Goal: Task Accomplishment & Management: Use online tool/utility

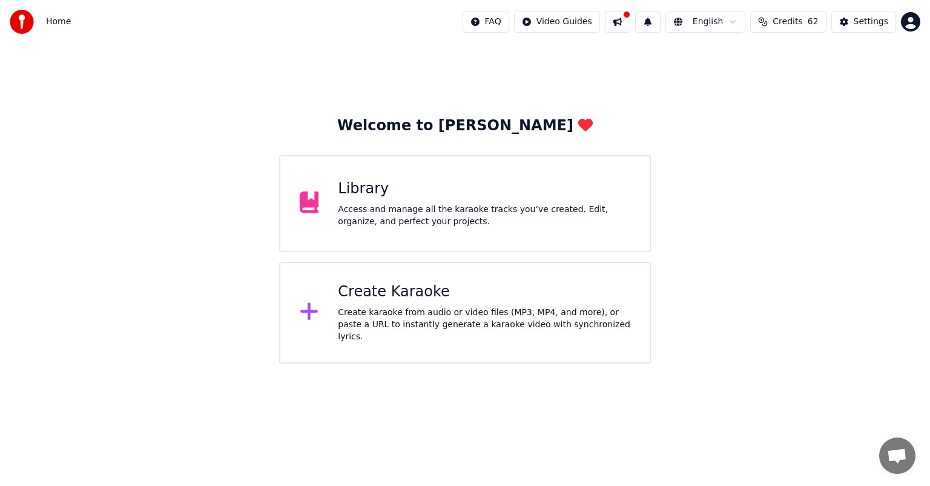
click at [470, 302] on div "Create Karaoke" at bounding box center [484, 291] width 292 height 19
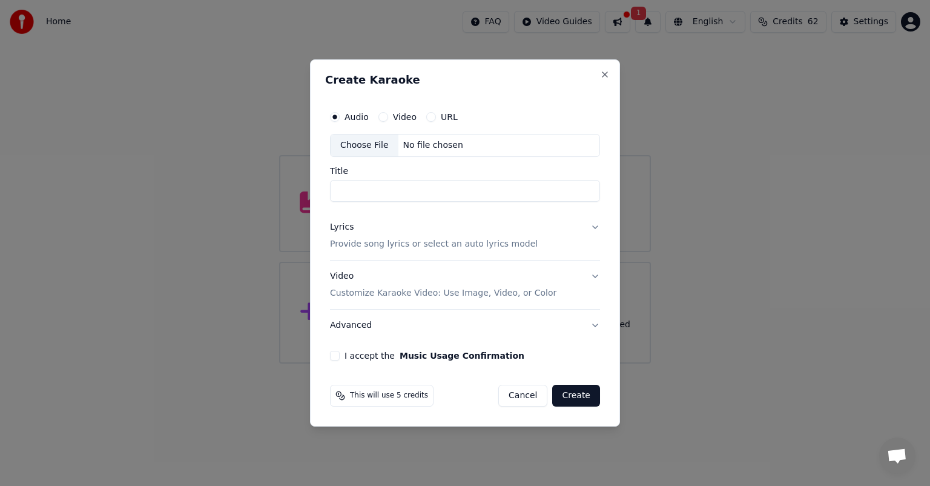
click at [453, 147] on div "No file chosen" at bounding box center [433, 145] width 70 height 12
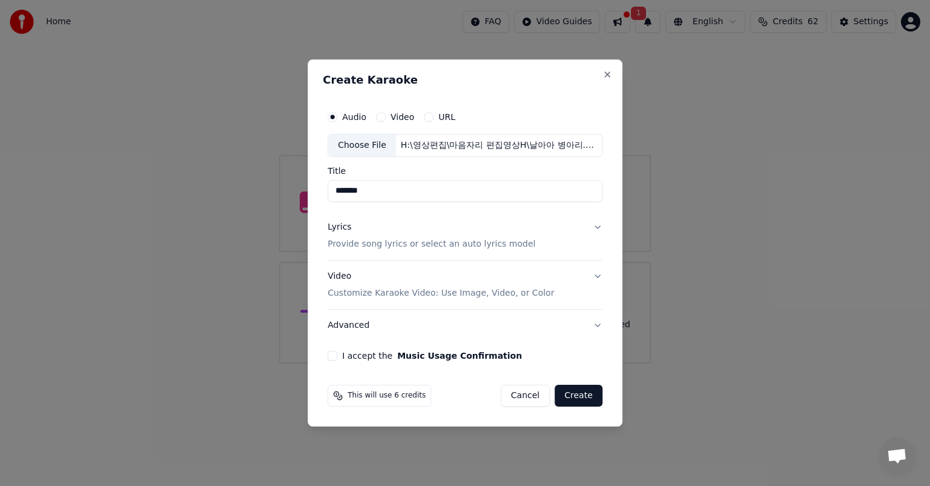
click at [338, 191] on input "*******" at bounding box center [465, 191] width 275 height 22
click at [391, 190] on input "**********" at bounding box center [465, 191] width 275 height 22
type input "**********"
click at [595, 228] on button "Lyrics Provide song lyrics or select an auto lyrics model" at bounding box center [465, 235] width 275 height 48
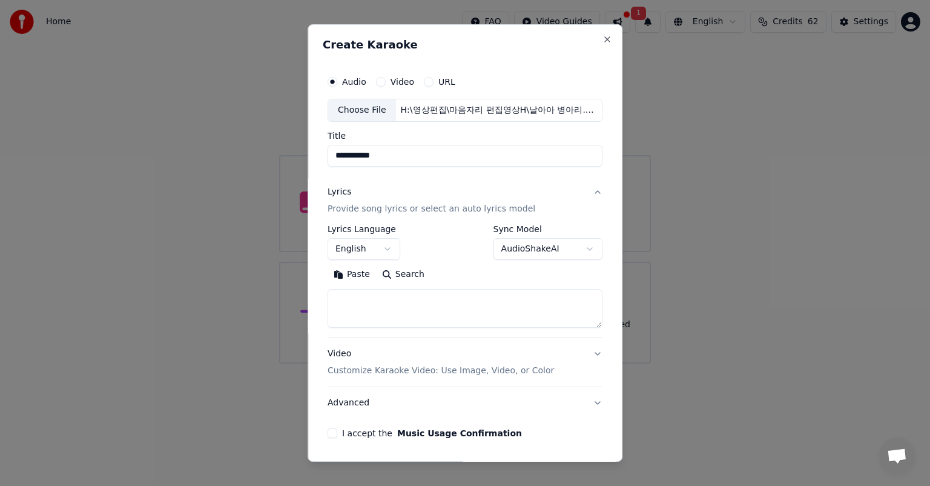
click at [376, 251] on button "English" at bounding box center [364, 249] width 73 height 22
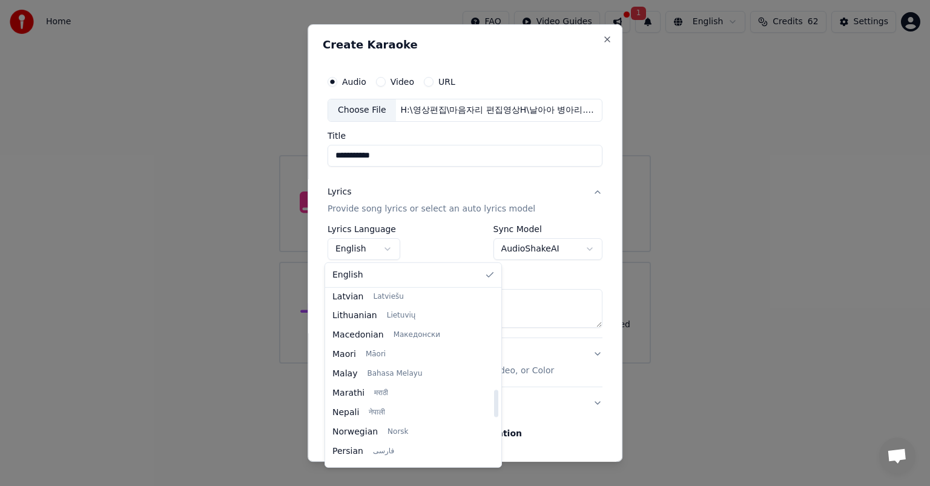
scroll to position [566, 0]
select select "**"
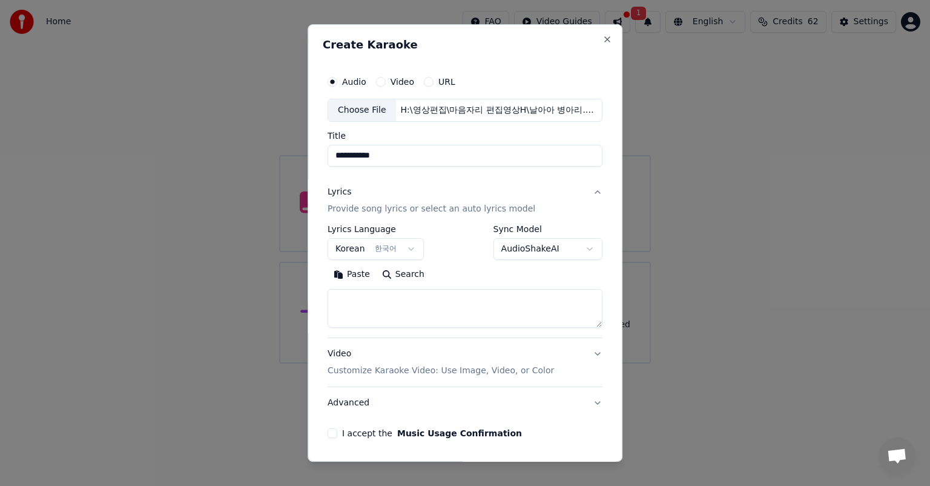
click at [348, 276] on button "Paste" at bounding box center [352, 274] width 48 height 19
click at [591, 352] on button "Video Customize Karaoke Video: Use Image, Video, or Color" at bounding box center [465, 362] width 275 height 48
type textarea "**********"
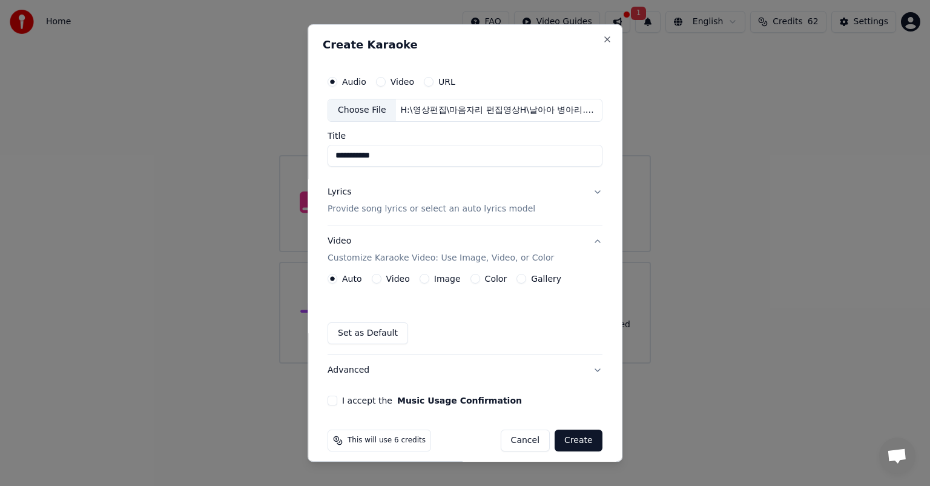
click at [420, 277] on button "Image" at bounding box center [425, 279] width 10 height 10
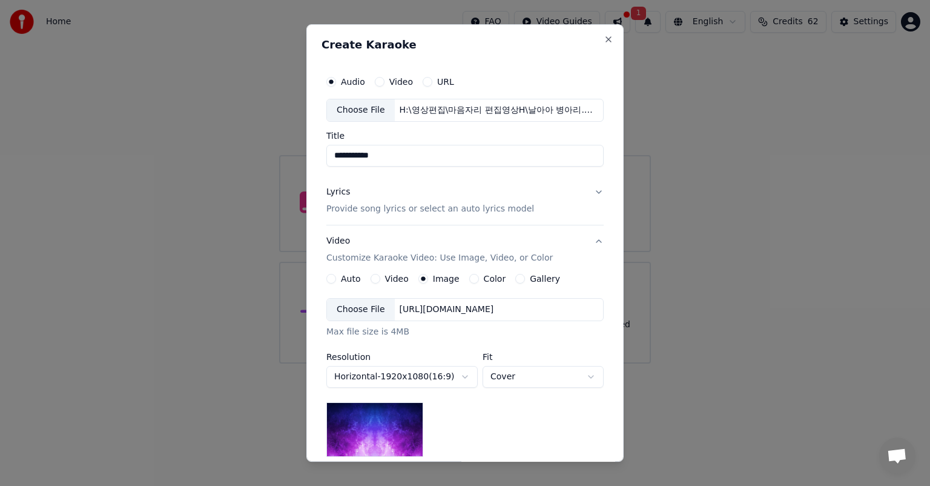
click at [499, 310] on div "[URL][DOMAIN_NAME]" at bounding box center [447, 309] width 104 height 12
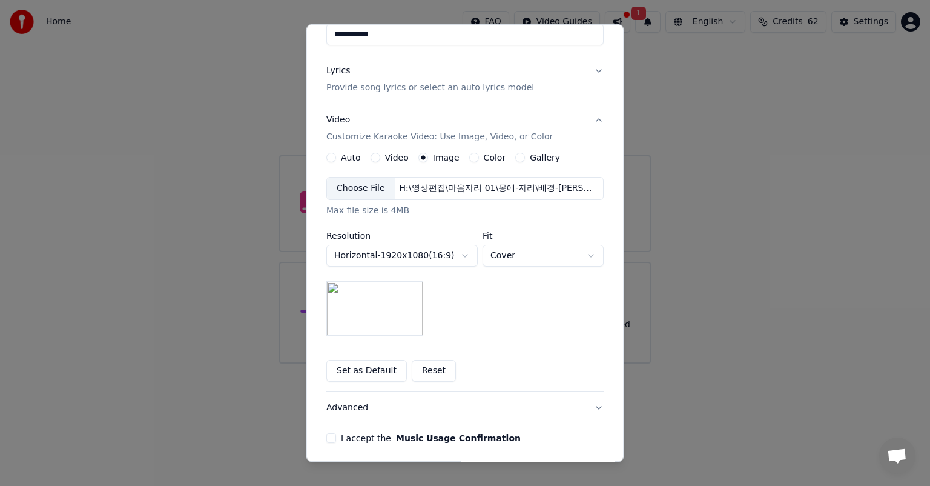
scroll to position [167, 0]
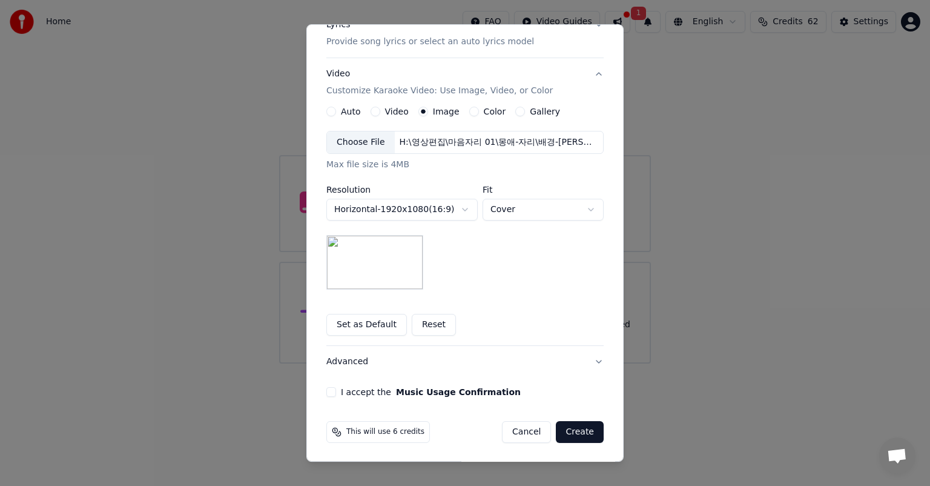
click at [326, 391] on button "I accept the Music Usage Confirmation" at bounding box center [331, 392] width 10 height 10
click at [579, 431] on button "Create" at bounding box center [580, 432] width 48 height 22
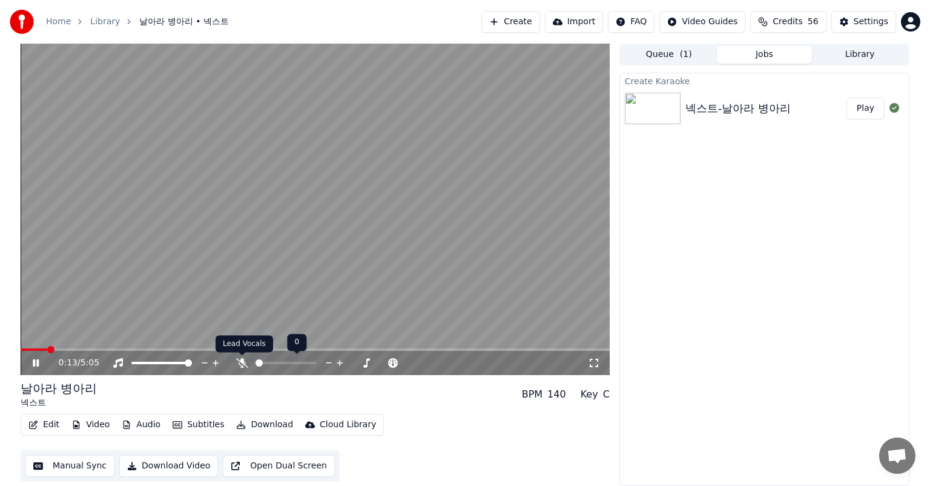
click at [245, 364] on icon at bounding box center [242, 363] width 12 height 10
click at [38, 353] on span at bounding box center [41, 349] width 7 height 7
click at [21, 353] on span at bounding box center [24, 349] width 7 height 7
click at [21, 352] on span at bounding box center [24, 349] width 7 height 7
click at [21, 351] on span at bounding box center [24, 349] width 7 height 7
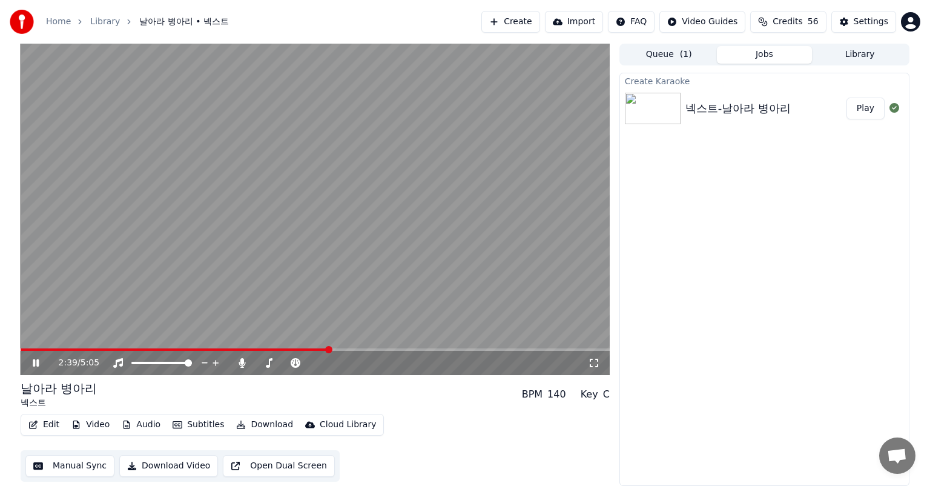
click at [335, 349] on span at bounding box center [315, 349] width 589 height 2
click at [344, 348] on span at bounding box center [315, 349] width 589 height 2
click at [351, 349] on span at bounding box center [315, 349] width 589 height 2
click at [373, 348] on span at bounding box center [315, 349] width 589 height 2
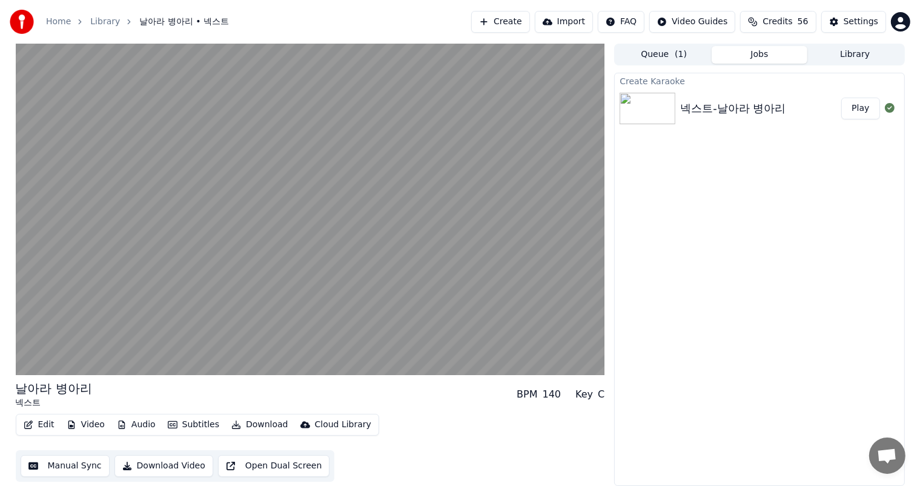
click at [865, 56] on button "Library" at bounding box center [855, 55] width 96 height 18
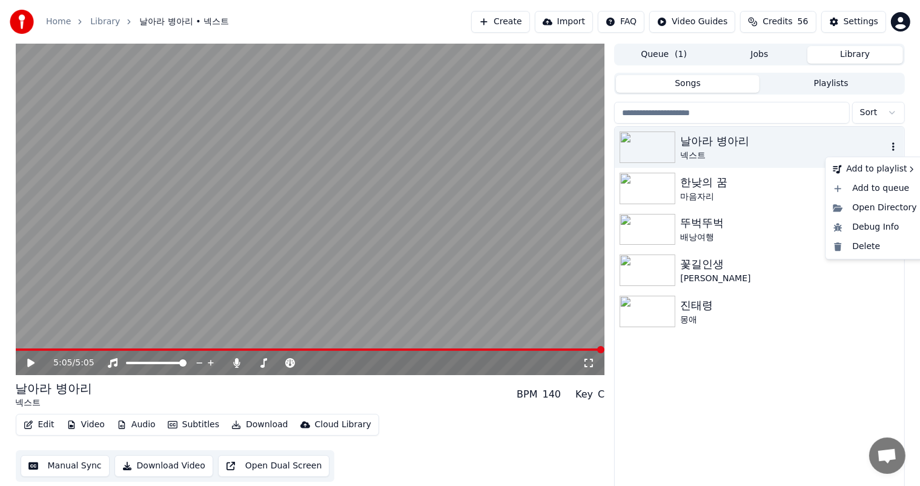
click at [893, 148] on icon "button" at bounding box center [893, 146] width 2 height 8
click at [257, 426] on button "Download" at bounding box center [259, 424] width 67 height 17
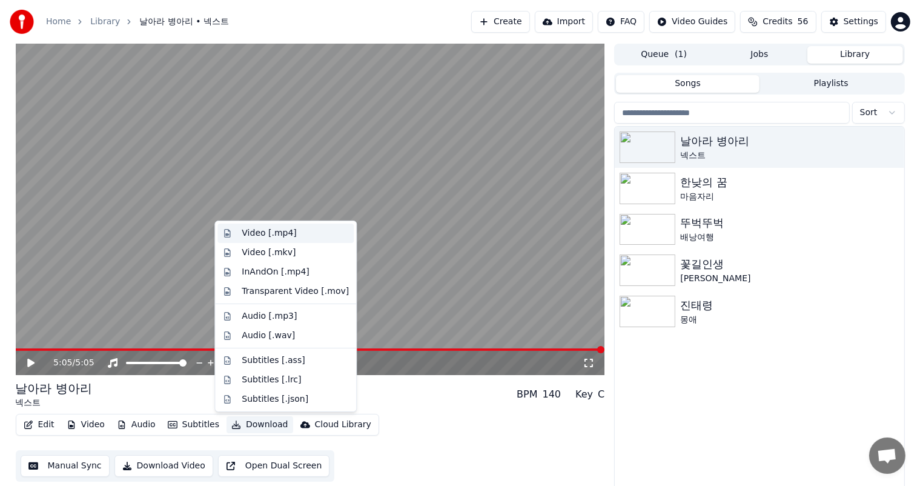
click at [259, 234] on div "Video [.mp4]" at bounding box center [269, 233] width 54 height 12
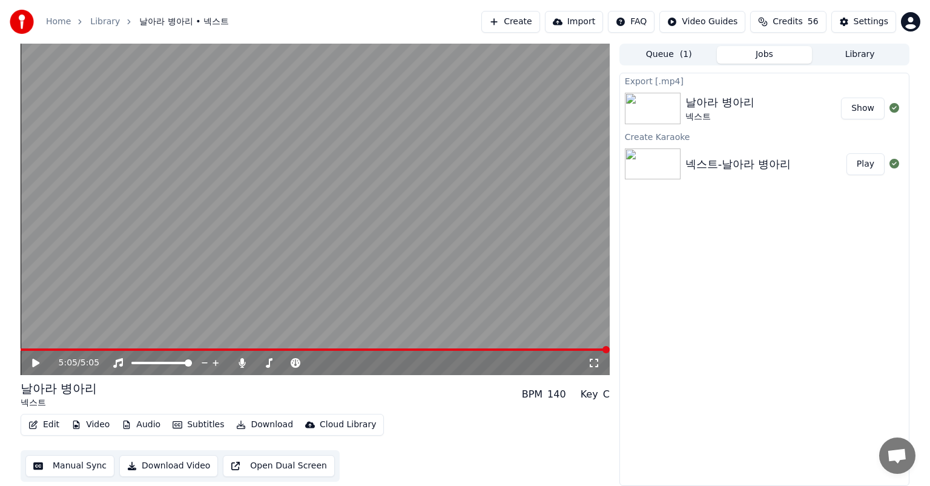
click at [868, 112] on button "Show" at bounding box center [863, 108] width 44 height 22
